Goal: Task Accomplishment & Management: Use online tool/utility

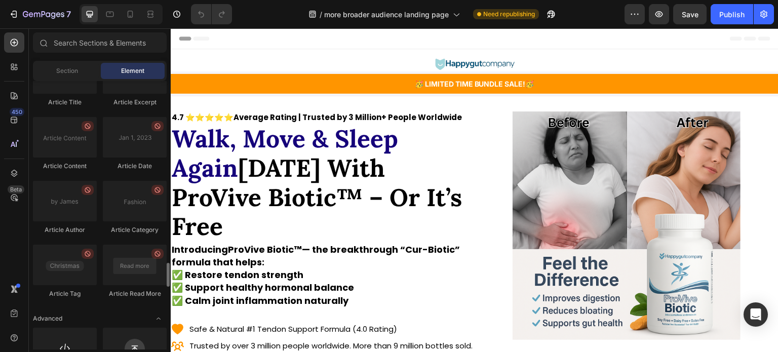
scroll to position [2733, 0]
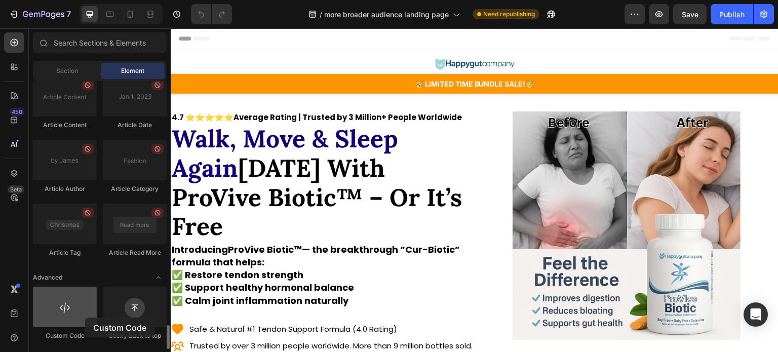
click at [85, 318] on div at bounding box center [65, 307] width 64 height 41
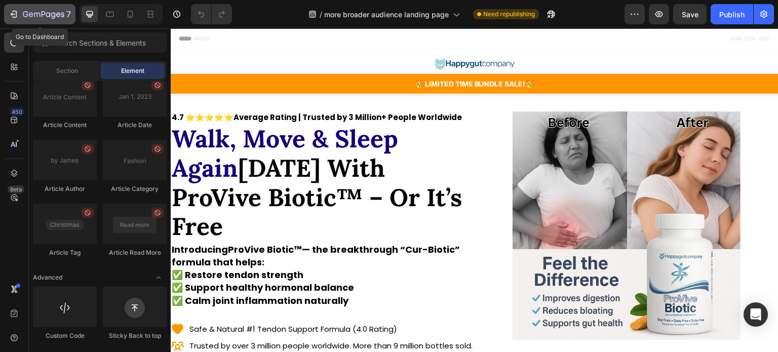
click at [34, 20] on div "7" at bounding box center [47, 14] width 48 height 12
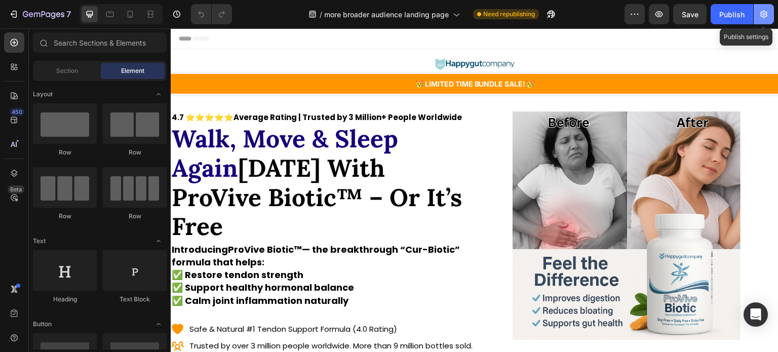
click at [765, 14] on icon "button" at bounding box center [764, 14] width 10 height 10
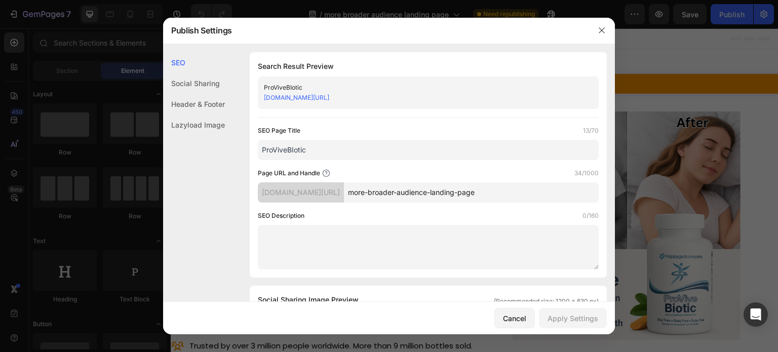
click at [207, 103] on div "Header & Footer" at bounding box center [194, 104] width 62 height 21
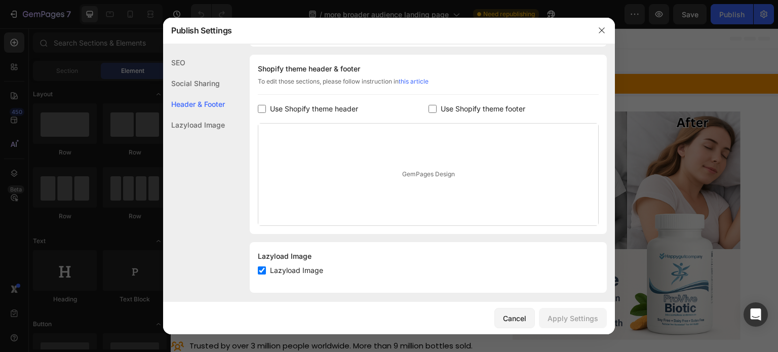
click at [182, 65] on div "SEO" at bounding box center [194, 62] width 62 height 21
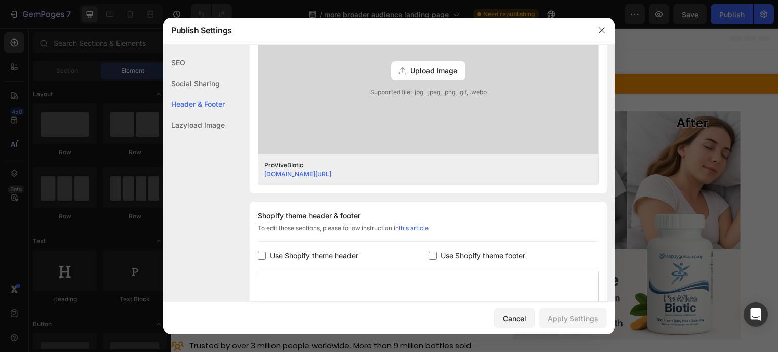
scroll to position [480, 0]
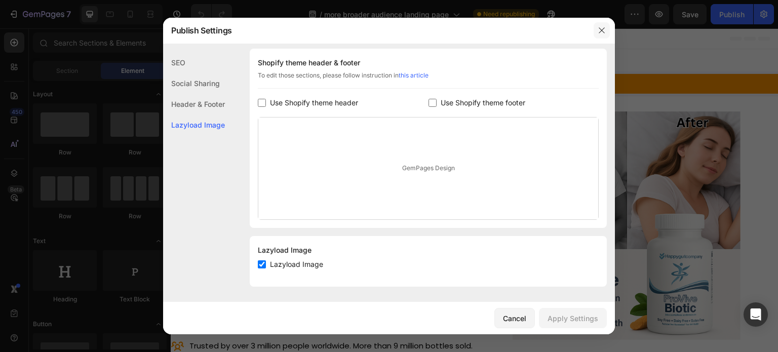
click at [604, 33] on icon "button" at bounding box center [602, 30] width 8 height 8
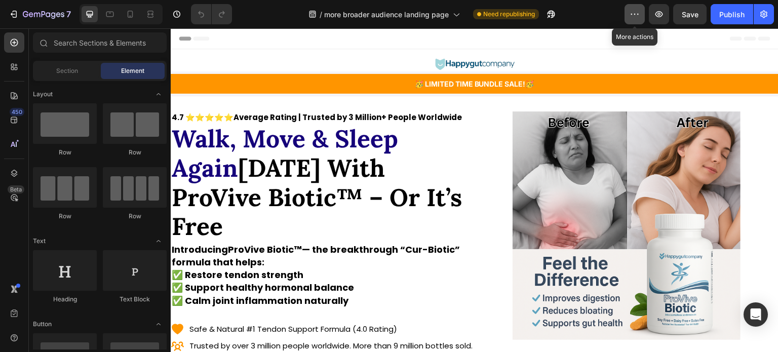
click at [638, 12] on icon "button" at bounding box center [635, 14] width 10 height 10
click at [279, 8] on div "/ more broader audience landing page Need republishing" at bounding box center [432, 14] width 384 height 20
click at [16, 335] on icon at bounding box center [14, 337] width 7 height 7
